Goal: Find specific page/section: Find specific page/section

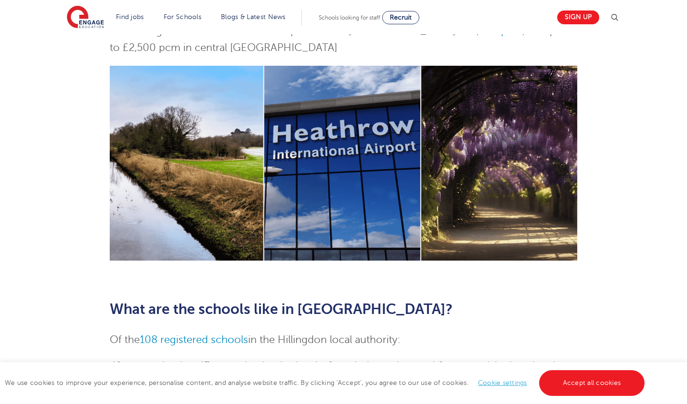
scroll to position [317, 0]
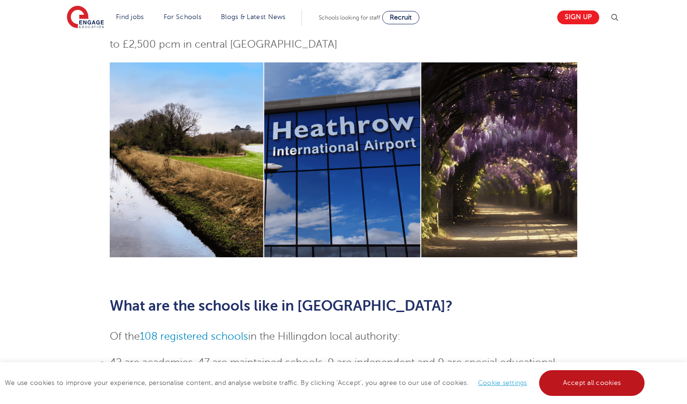
click at [595, 389] on link "Accept all cookies" at bounding box center [592, 383] width 106 height 26
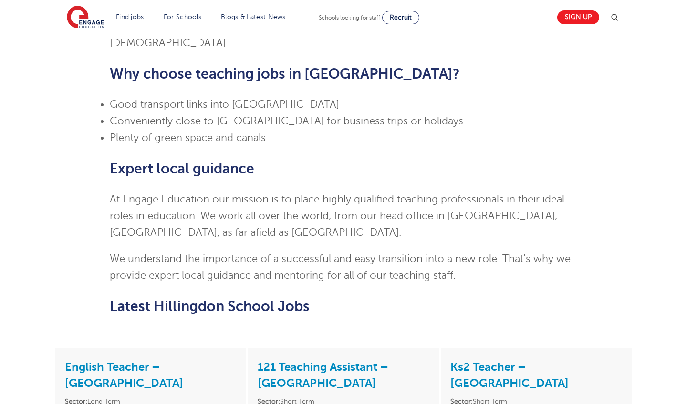
scroll to position [725, 0]
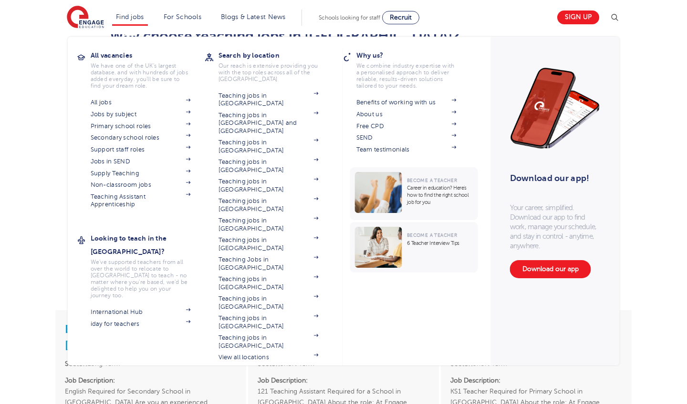
click at [122, 15] on link "Find jobs" at bounding box center [130, 16] width 28 height 7
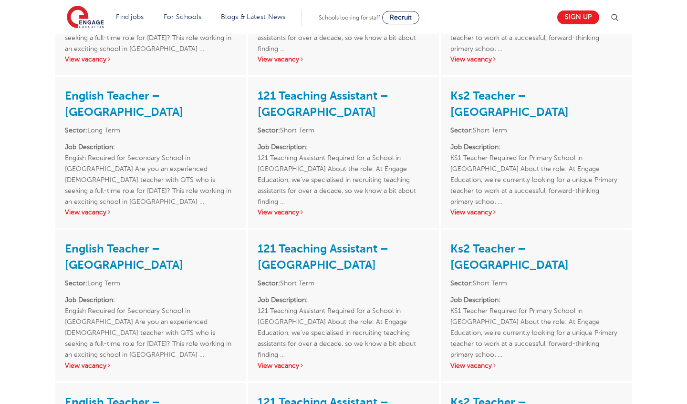
scroll to position [1103, 0]
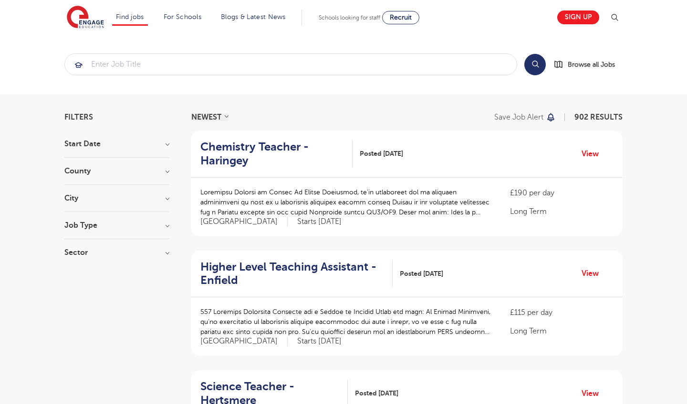
click at [165, 175] on div "County [GEOGRAPHIC_DATA] 644 [GEOGRAPHIC_DATA] 140 [GEOGRAPHIC_DATA] 42 [GEOGRA…" at bounding box center [116, 176] width 105 height 18
click at [167, 170] on h3 "County" at bounding box center [116, 171] width 105 height 8
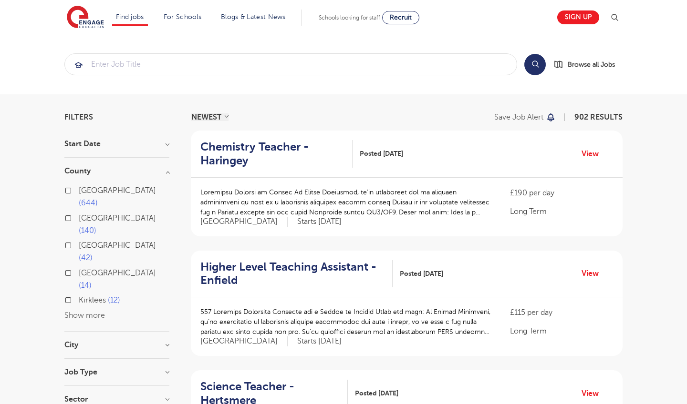
click at [77, 311] on button "Show more" at bounding box center [84, 315] width 41 height 9
click at [79, 192] on label "[GEOGRAPHIC_DATA] 644" at bounding box center [124, 197] width 91 height 25
click at [79, 192] on input "[GEOGRAPHIC_DATA] 644" at bounding box center [82, 189] width 6 height 6
checkbox input "true"
